Goal: Navigation & Orientation: Find specific page/section

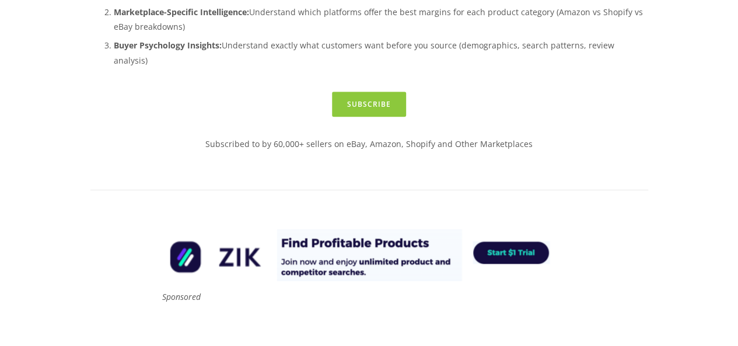
scroll to position [79, 0]
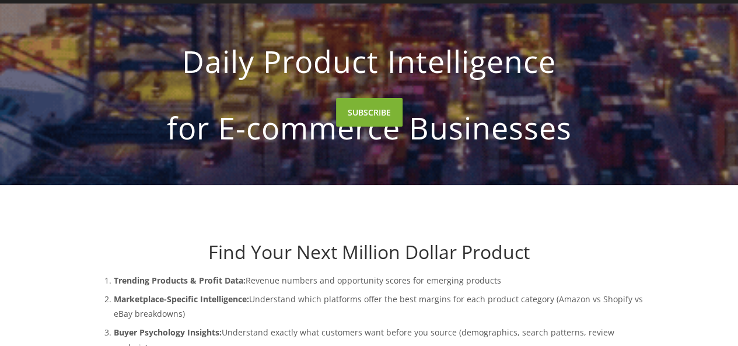
click at [382, 107] on link "SUBSCRIBE" at bounding box center [369, 112] width 66 height 29
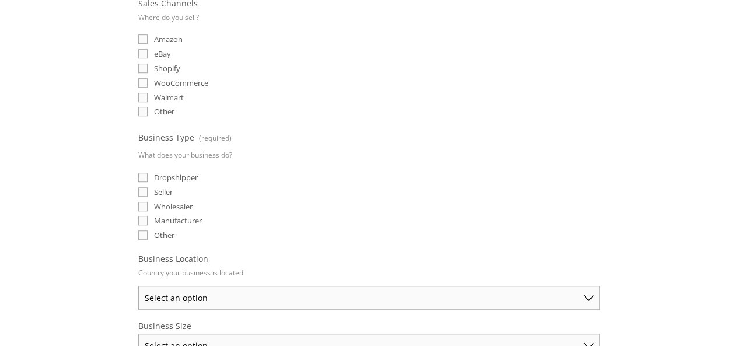
scroll to position [392, 0]
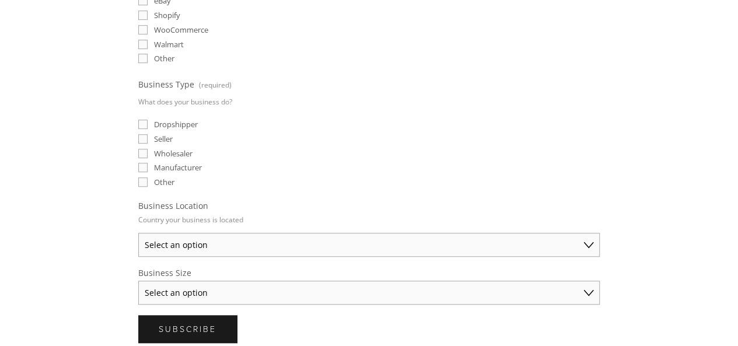
click at [722, 183] on div "About Categories Auto Parts Electronics Fashion Home & Garden" at bounding box center [369, 135] width 738 height 992
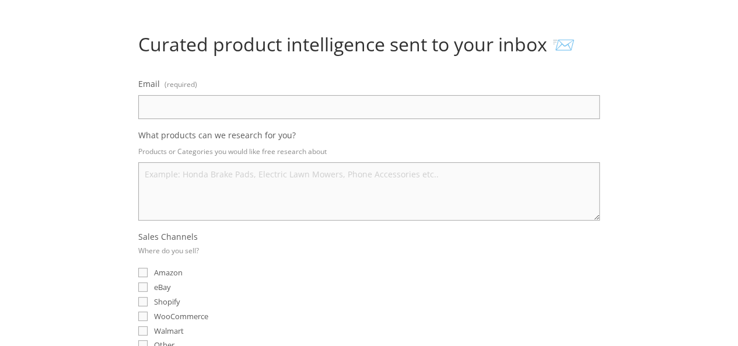
scroll to position [0, 0]
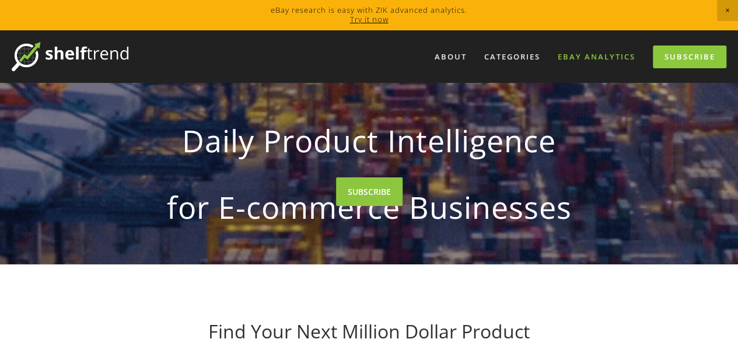
click at [595, 63] on link "eBay Analytics" at bounding box center [596, 56] width 93 height 19
